Goal: Information Seeking & Learning: Learn about a topic

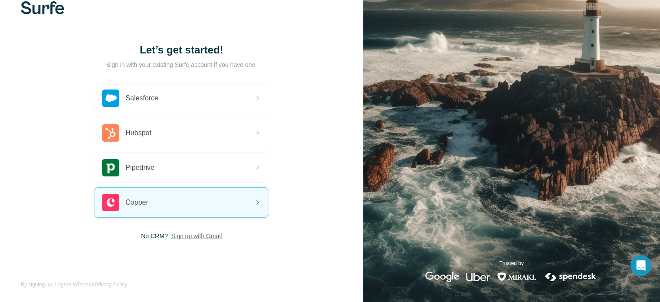
click at [198, 235] on span "Sign up with Gmail" at bounding box center [196, 235] width 51 height 9
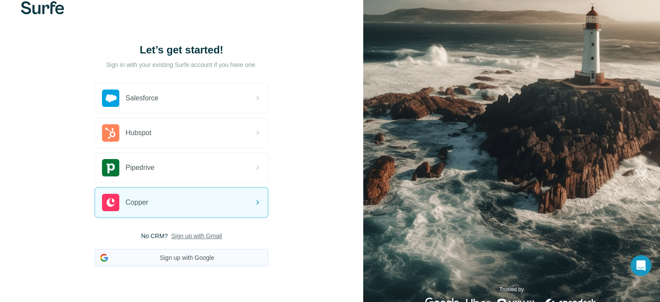
click at [187, 255] on button "Sign up with Google" at bounding box center [182, 257] width 174 height 17
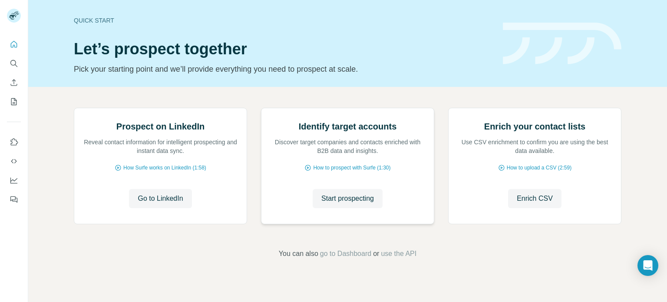
scroll to position [73, 0]
click at [156, 171] on span "How Surfe works on LinkedIn (1:58)" at bounding box center [164, 168] width 83 height 8
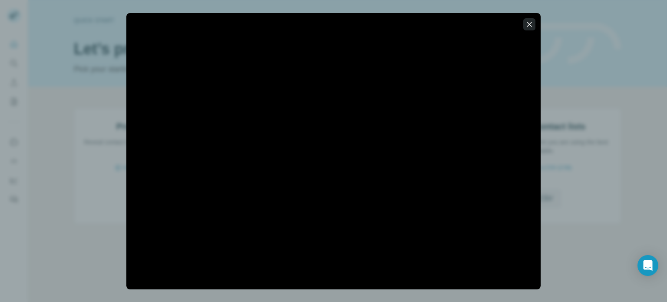
click at [530, 24] on icon "button" at bounding box center [529, 24] width 9 height 9
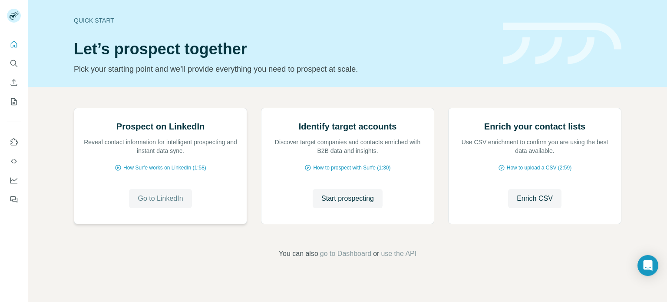
click at [155, 204] on span "Go to LinkedIn" at bounding box center [160, 198] width 45 height 10
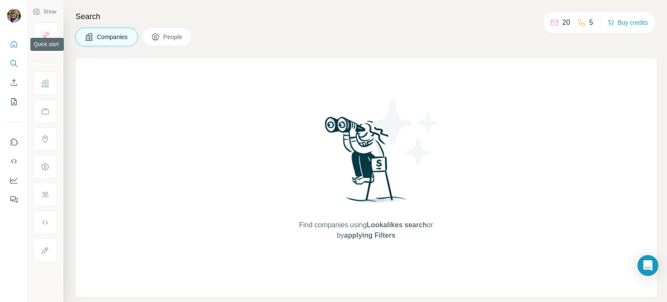
click at [16, 43] on icon "Quick start" at bounding box center [14, 44] width 9 height 9
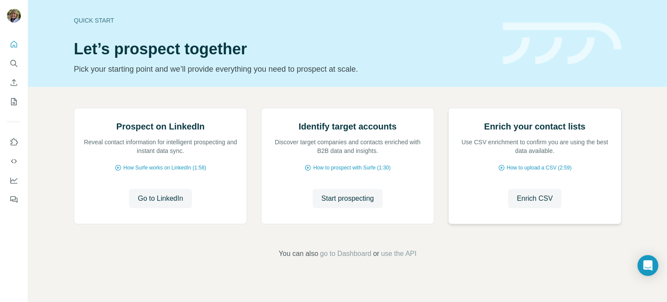
scroll to position [73, 0]
click at [539, 204] on span "Enrich CSV" at bounding box center [534, 198] width 36 height 10
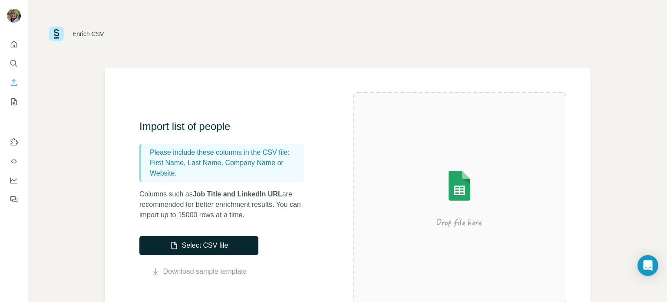
click at [200, 244] on button "Select CSV file" at bounding box center [198, 245] width 119 height 19
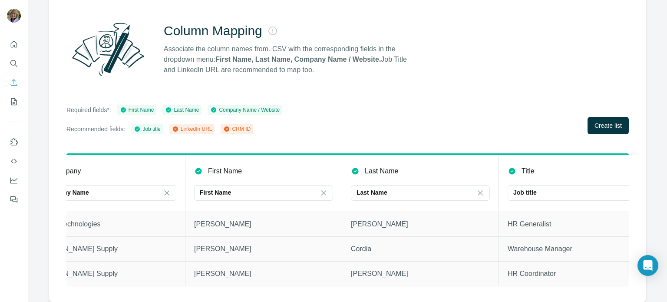
scroll to position [0, 30]
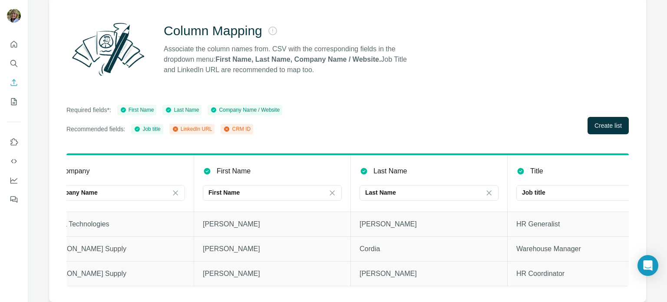
click at [243, 125] on div "CRM ID" at bounding box center [236, 129] width 27 height 8
click at [193, 125] on div "LinkedIn URL" at bounding box center [192, 129] width 40 height 8
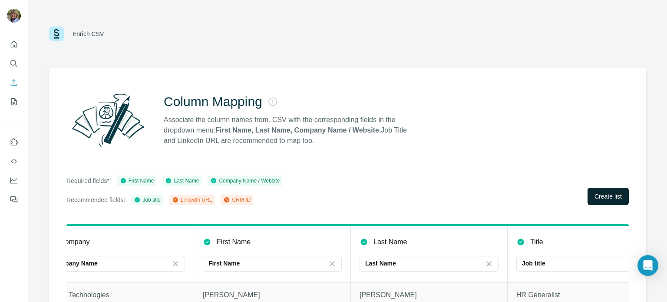
click at [598, 196] on span "Create list" at bounding box center [607, 196] width 27 height 9
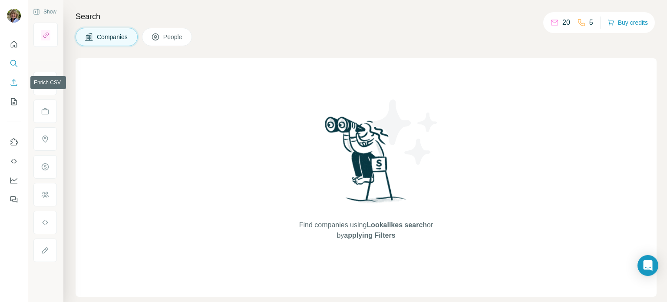
click at [14, 82] on icon "Enrich CSV" at bounding box center [14, 82] width 9 height 9
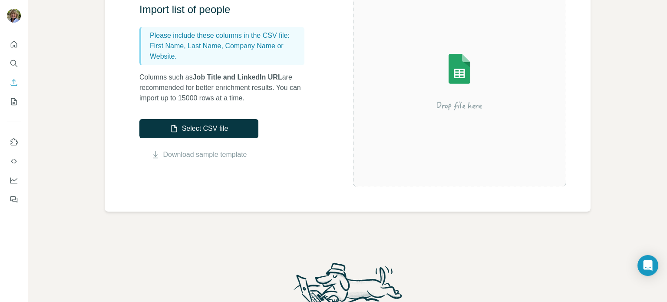
scroll to position [130, 0]
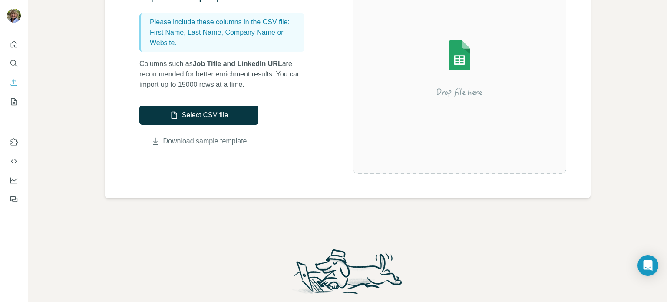
click at [203, 139] on link "Download sample template" at bounding box center [205, 141] width 84 height 10
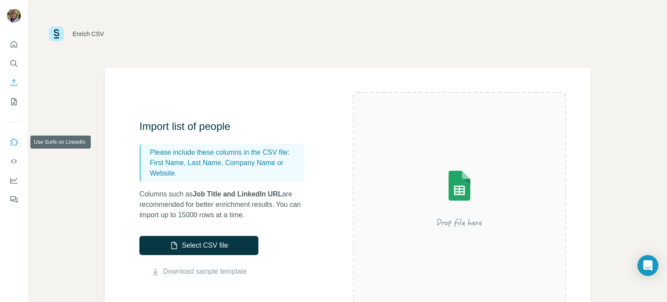
click at [12, 141] on icon "Use Surfe on LinkedIn" at bounding box center [14, 142] width 9 height 9
click at [14, 178] on icon "Dashboard" at bounding box center [14, 180] width 9 height 9
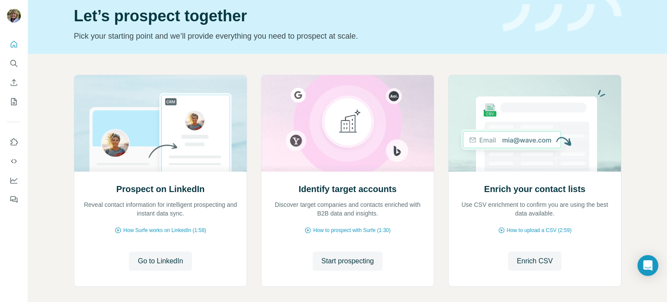
scroll to position [73, 0]
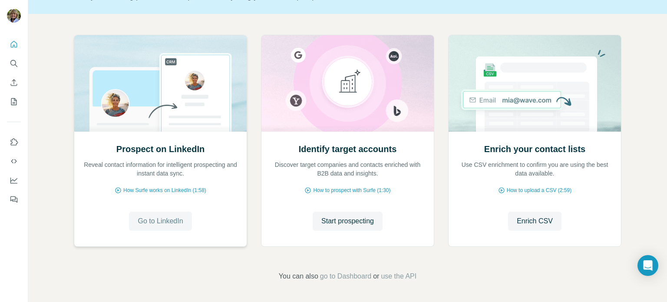
click at [154, 220] on span "Go to LinkedIn" at bounding box center [160, 221] width 45 height 10
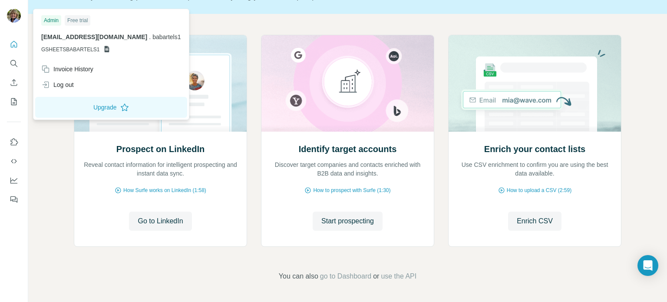
click at [12, 14] on img at bounding box center [14, 16] width 14 height 14
click at [54, 20] on div "Admin" at bounding box center [51, 20] width 20 height 10
click at [13, 16] on img at bounding box center [14, 16] width 14 height 14
click at [14, 43] on icon "Quick start" at bounding box center [14, 44] width 9 height 9
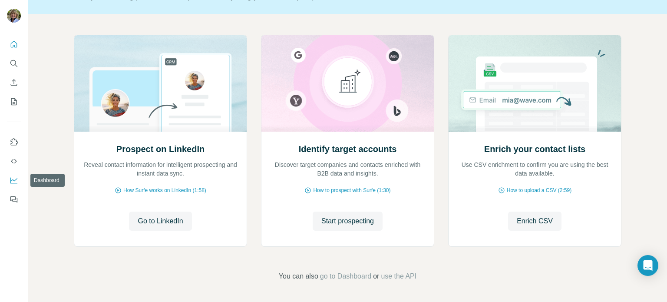
click at [12, 179] on icon "Dashboard" at bounding box center [14, 180] width 9 height 9
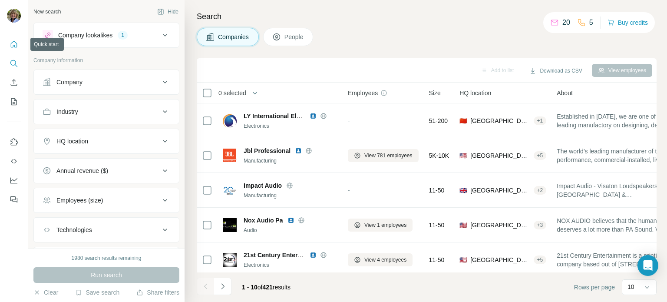
click at [14, 45] on icon "Quick start" at bounding box center [14, 44] width 9 height 9
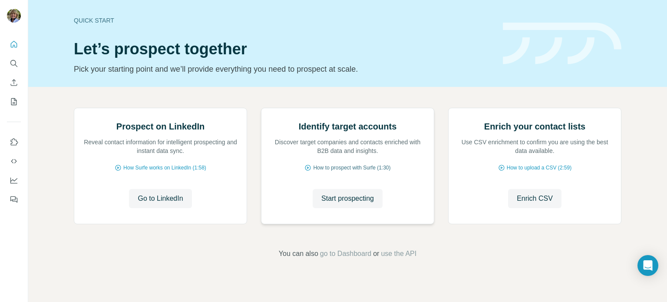
scroll to position [73, 0]
click at [345, 171] on span "How to prospect with Surfe (1:30)" at bounding box center [351, 168] width 77 height 8
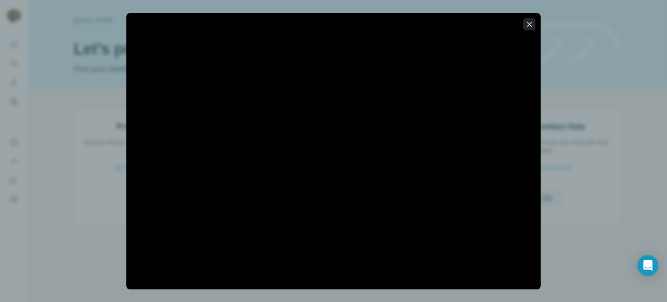
click at [530, 22] on icon "button" at bounding box center [529, 24] width 9 height 9
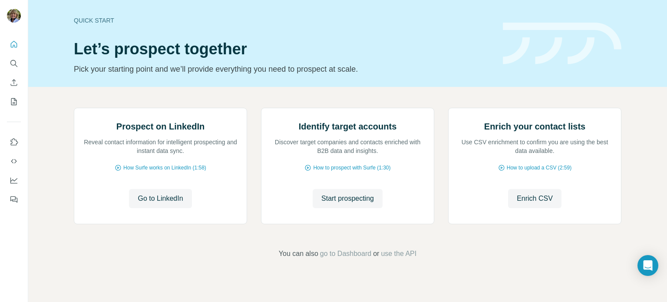
scroll to position [0, 0]
click at [13, 14] on img at bounding box center [14, 16] width 14 height 14
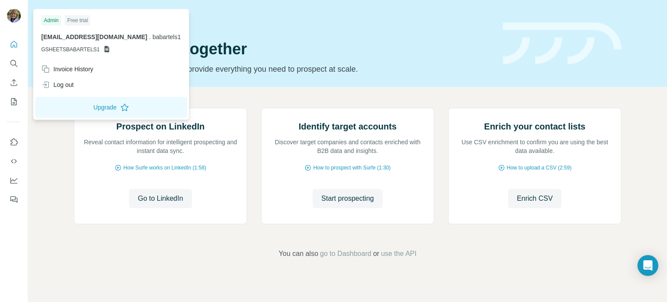
click at [84, 41] on p "[EMAIL_ADDRESS][DOMAIN_NAME] . babartels1" at bounding box center [111, 37] width 140 height 9
click at [87, 38] on span "[EMAIL_ADDRESS][DOMAIN_NAME]" at bounding box center [94, 36] width 106 height 7
click at [11, 14] on img at bounding box center [14, 16] width 14 height 14
click at [13, 62] on icon "Search" at bounding box center [14, 63] width 9 height 9
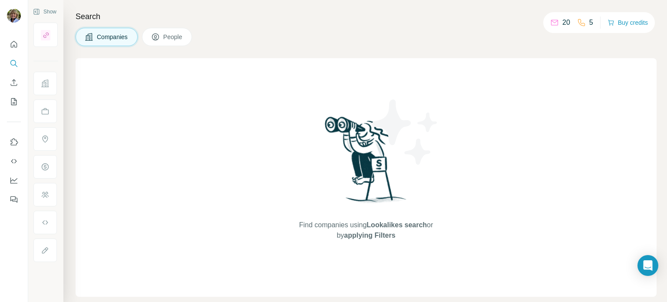
click at [115, 35] on span "Companies" at bounding box center [113, 37] width 32 height 9
click at [116, 36] on span "Companies" at bounding box center [113, 37] width 32 height 9
click at [169, 36] on span "People" at bounding box center [173, 37] width 20 height 9
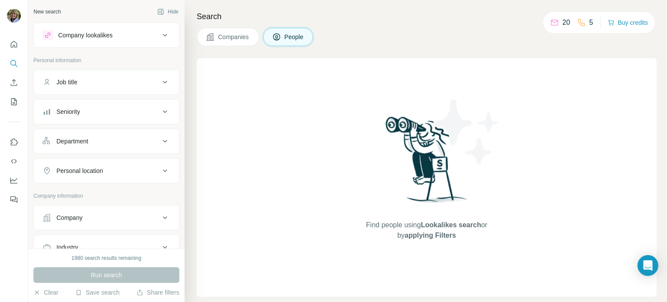
click at [160, 34] on icon at bounding box center [165, 35] width 10 height 10
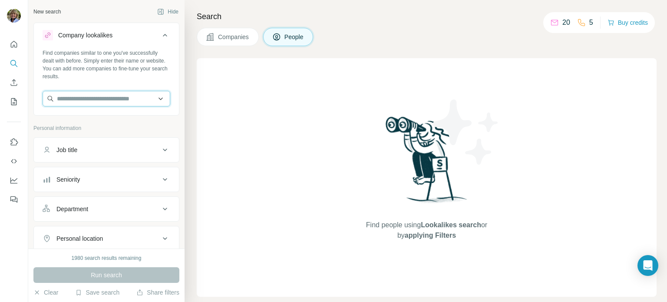
click at [78, 98] on input "text" at bounding box center [107, 99] width 128 height 16
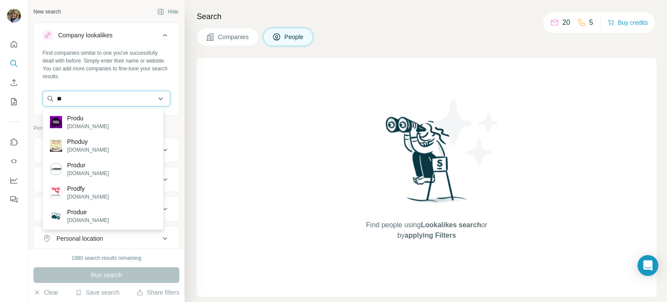
type input "*"
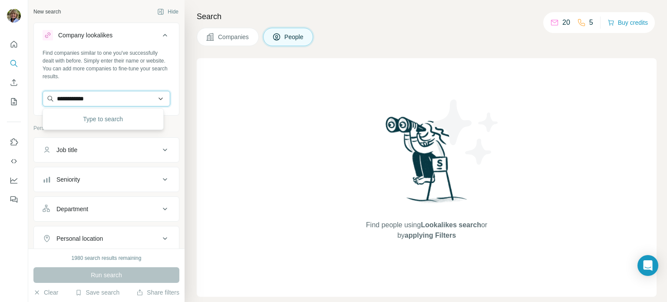
type input "**********"
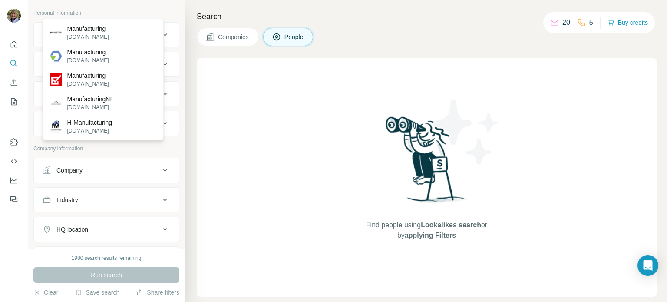
scroll to position [87, 0]
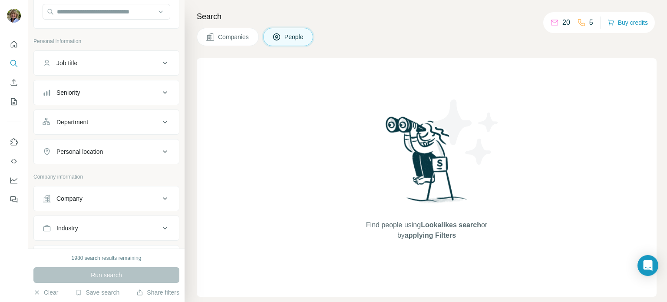
click at [176, 120] on div "New search Hide Company lookalikes Find companies similar to one you've success…" at bounding box center [106, 124] width 156 height 248
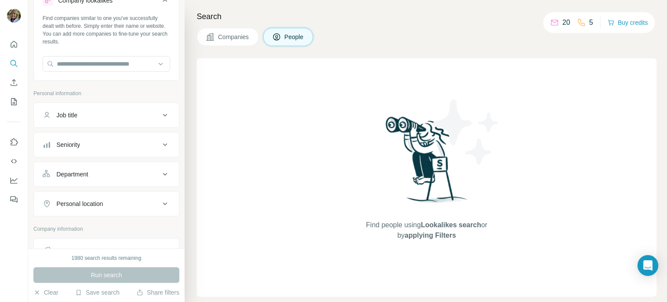
scroll to position [0, 0]
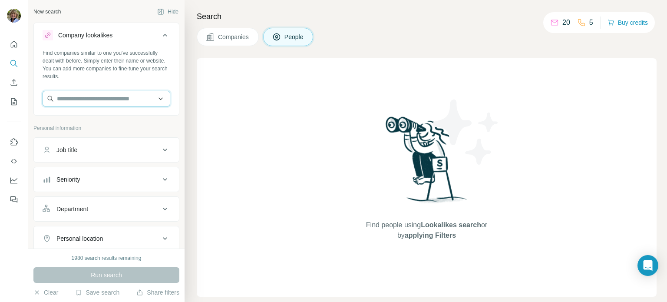
click at [75, 98] on input "text" at bounding box center [107, 99] width 128 height 16
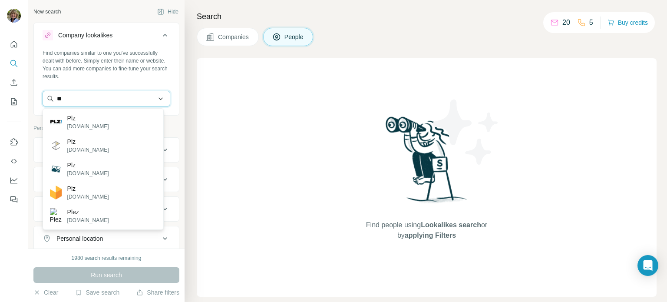
type input "*"
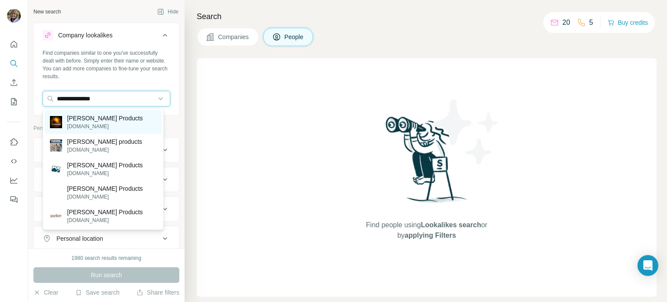
type input "**********"
click at [85, 123] on p "[DOMAIN_NAME]" at bounding box center [105, 126] width 76 height 8
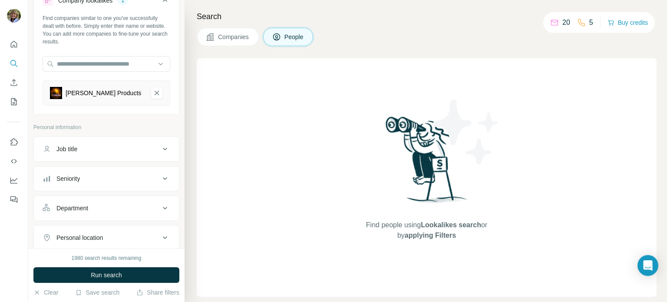
scroll to position [87, 0]
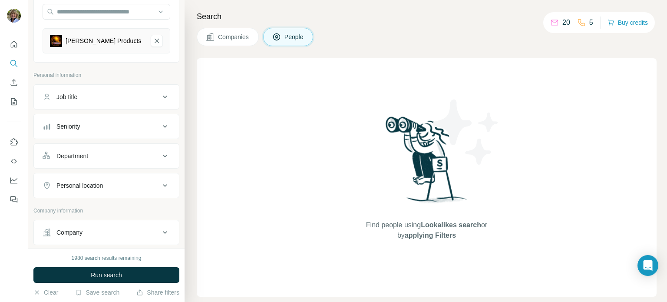
click at [161, 94] on icon at bounding box center [165, 97] width 10 height 10
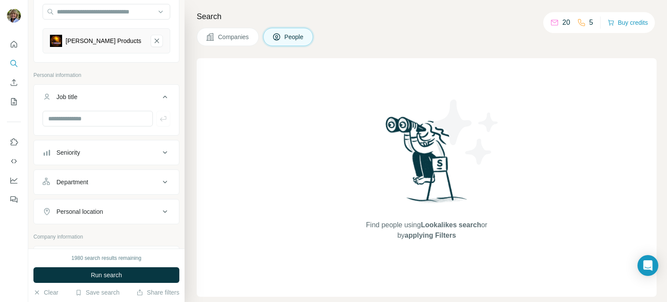
scroll to position [130, 0]
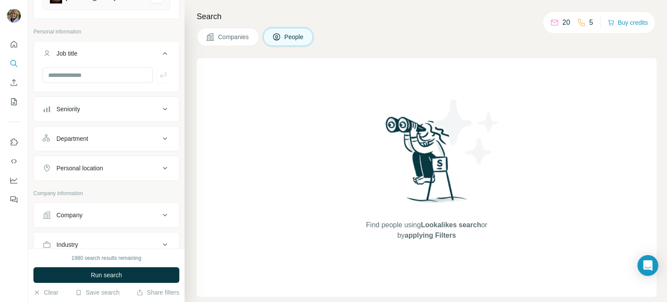
click at [160, 137] on icon at bounding box center [165, 138] width 10 height 10
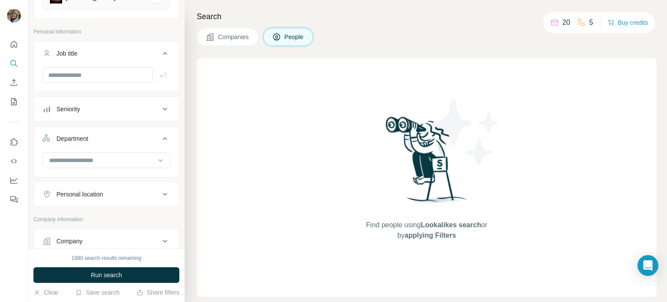
click at [160, 107] on icon at bounding box center [165, 109] width 10 height 10
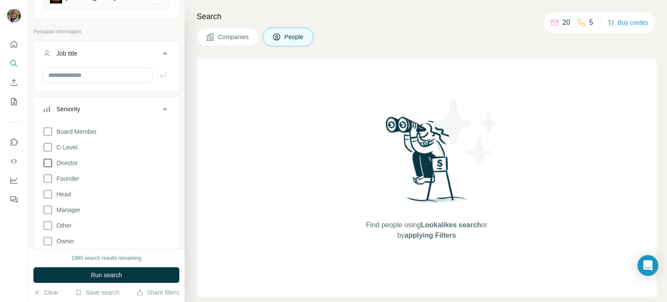
click at [49, 162] on icon at bounding box center [48, 163] width 10 height 10
drag, startPoint x: 123, startPoint y: 280, endPoint x: 121, endPoint y: 276, distance: 4.7
click at [121, 276] on span "Run search" at bounding box center [106, 274] width 31 height 9
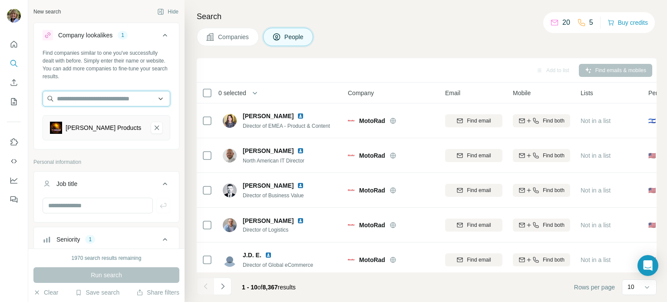
click at [125, 99] on input "text" at bounding box center [107, 99] width 128 height 16
click at [123, 138] on div "[PERSON_NAME] Products" at bounding box center [107, 127] width 128 height 25
click at [153, 128] on icon "Walker Products-remove-button" at bounding box center [157, 127] width 8 height 9
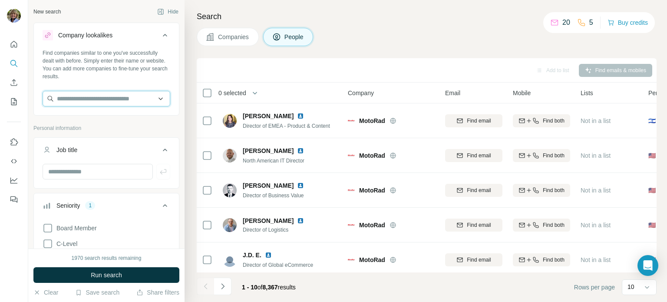
click at [95, 100] on input "text" at bounding box center [107, 99] width 128 height 16
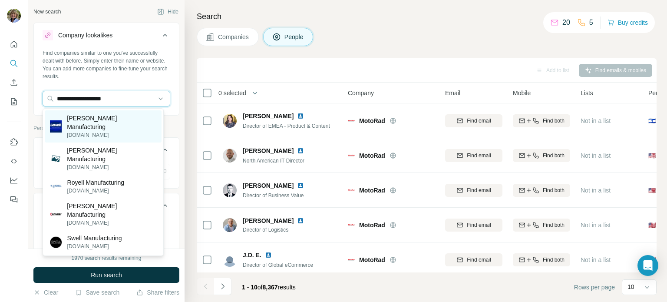
type input "**********"
click at [90, 131] on p "[DOMAIN_NAME]" at bounding box center [111, 135] width 89 height 8
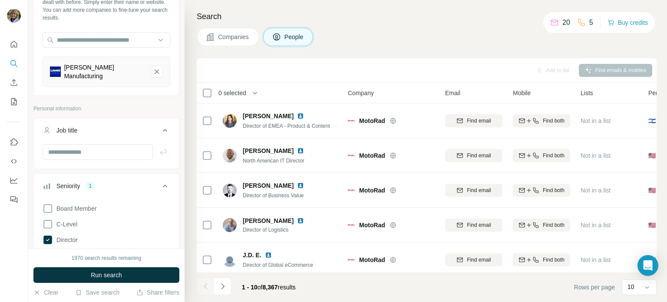
scroll to position [87, 0]
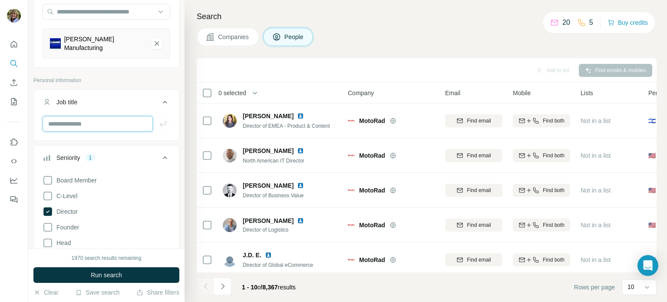
click at [94, 121] on input "text" at bounding box center [98, 124] width 110 height 16
click at [46, 191] on icon at bounding box center [48, 196] width 10 height 10
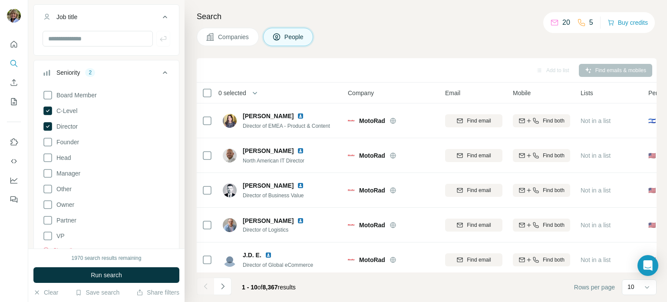
scroll to position [174, 0]
click at [46, 166] on icon at bounding box center [48, 171] width 10 height 10
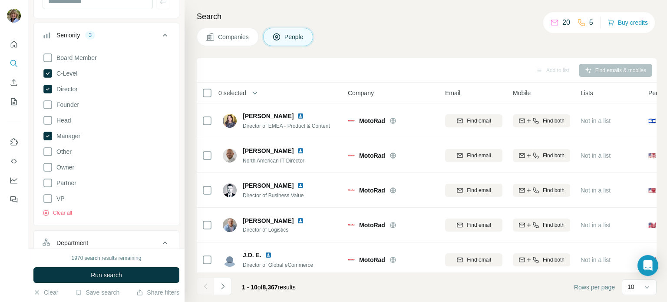
scroll to position [260, 0]
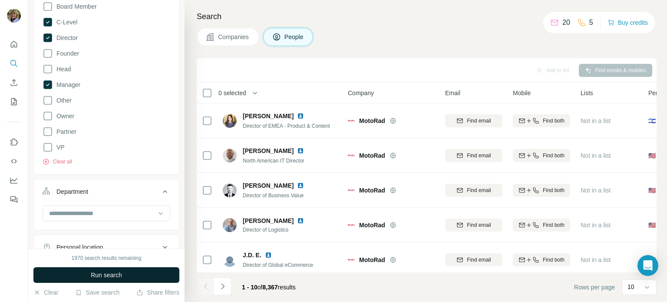
click at [107, 276] on span "Run search" at bounding box center [106, 274] width 31 height 9
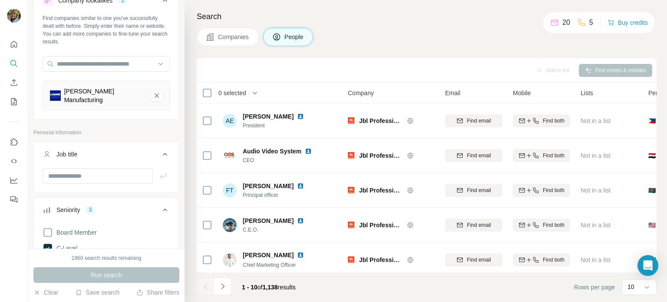
scroll to position [28, 0]
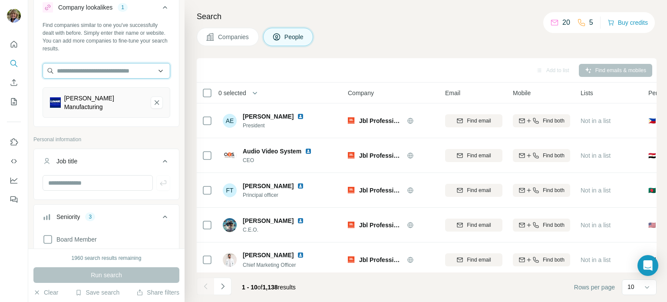
click at [121, 71] on input "text" at bounding box center [107, 71] width 128 height 16
click at [118, 69] on input "text" at bounding box center [107, 71] width 128 height 16
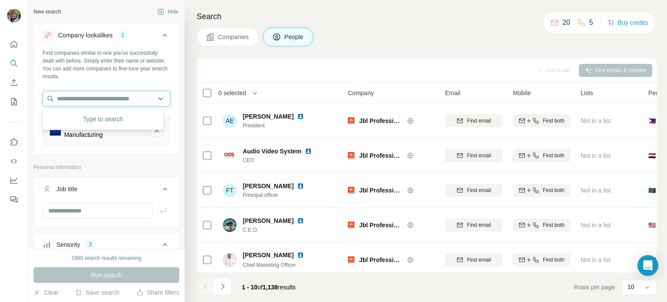
click at [138, 99] on input "text" at bounding box center [107, 99] width 128 height 16
click at [224, 36] on span "Companies" at bounding box center [234, 37] width 32 height 9
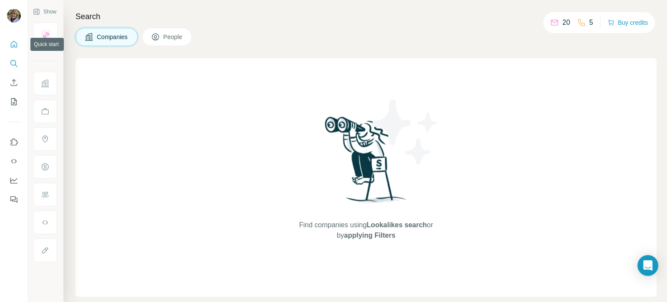
click at [15, 44] on icon "Quick start" at bounding box center [14, 44] width 9 height 9
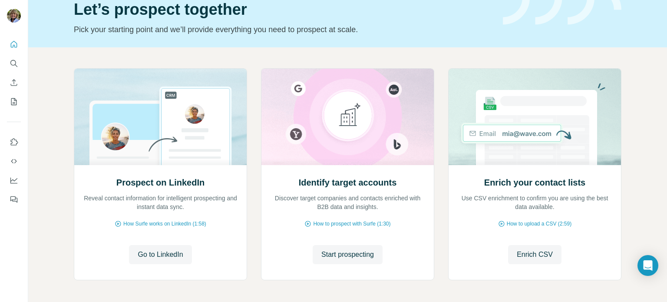
scroll to position [73, 0]
